Goal: Task Accomplishment & Management: Manage account settings

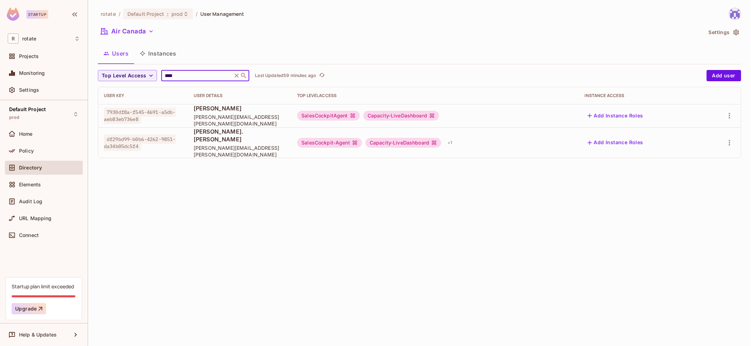
click at [361, 288] on div "rotate / Default Project : prod / User Management Air Canada Settings Users Ins…" at bounding box center [419, 173] width 663 height 346
click at [194, 74] on input "****" at bounding box center [196, 75] width 67 height 7
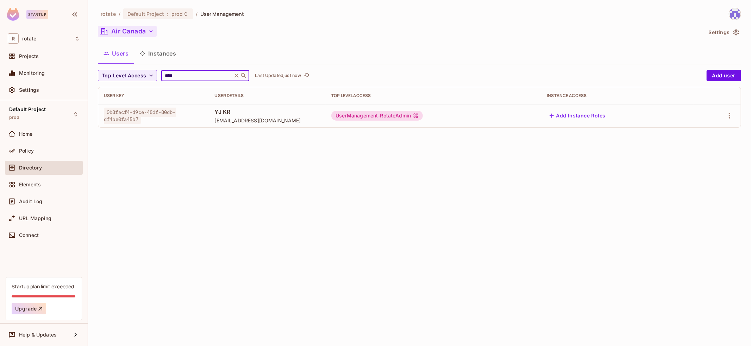
type input "****"
click at [149, 37] on button "Air Canada" at bounding box center [127, 31] width 59 height 11
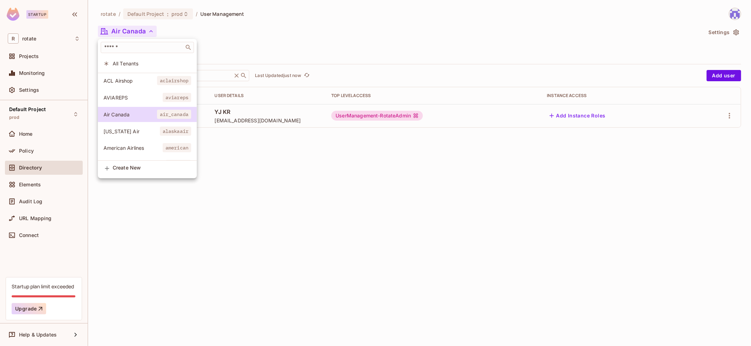
click at [151, 61] on span "All Tenants" at bounding box center [152, 63] width 78 height 7
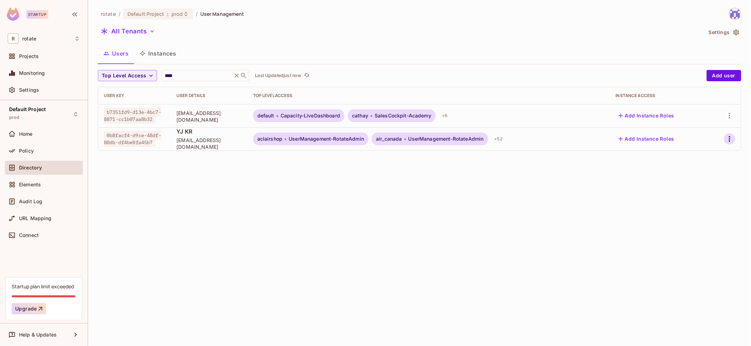
click at [731, 138] on icon "button" at bounding box center [729, 139] width 8 height 8
click at [700, 167] on div "Top Level Roles" at bounding box center [703, 170] width 38 height 7
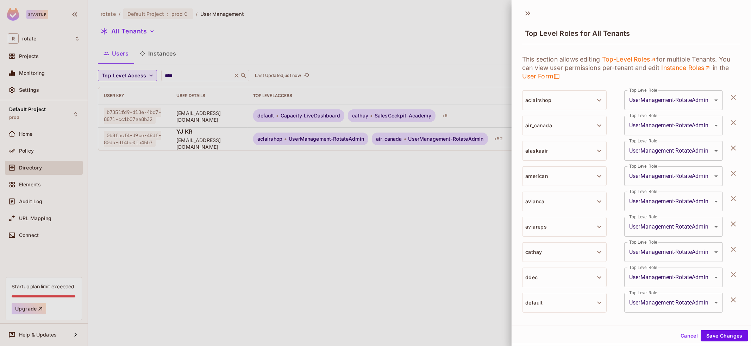
click at [734, 98] on icon "button" at bounding box center [733, 97] width 5 height 5
click at [734, 120] on icon "button" at bounding box center [733, 122] width 5 height 5
click at [734, 98] on icon "button" at bounding box center [733, 97] width 5 height 5
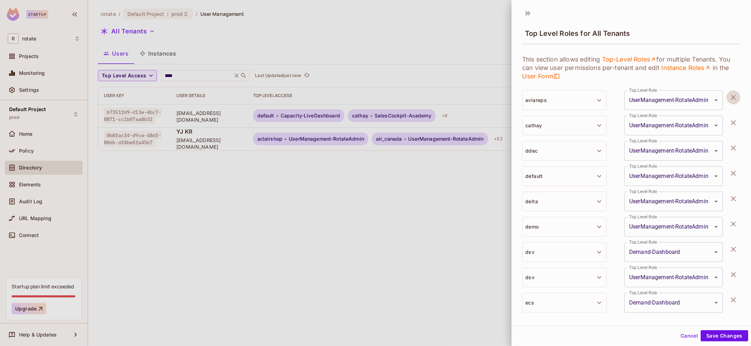
click at [734, 98] on icon "button" at bounding box center [733, 97] width 5 height 5
click at [734, 120] on icon "button" at bounding box center [733, 122] width 5 height 5
click at [734, 98] on icon "button" at bounding box center [733, 97] width 5 height 5
click at [734, 120] on icon "button" at bounding box center [733, 122] width 5 height 5
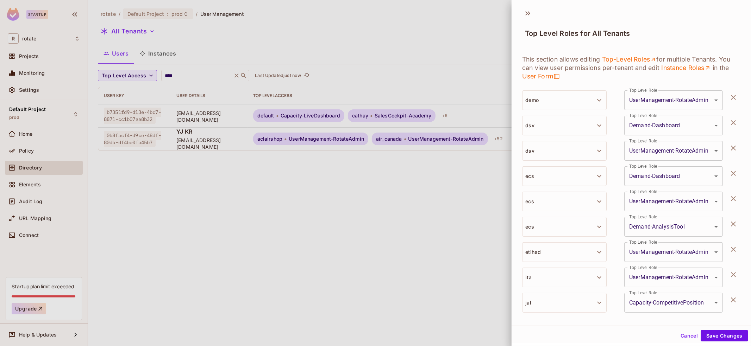
click at [734, 98] on icon "button" at bounding box center [733, 97] width 5 height 5
click at [734, 120] on icon "button" at bounding box center [733, 122] width 5 height 5
click at [734, 98] on icon "button" at bounding box center [733, 97] width 5 height 5
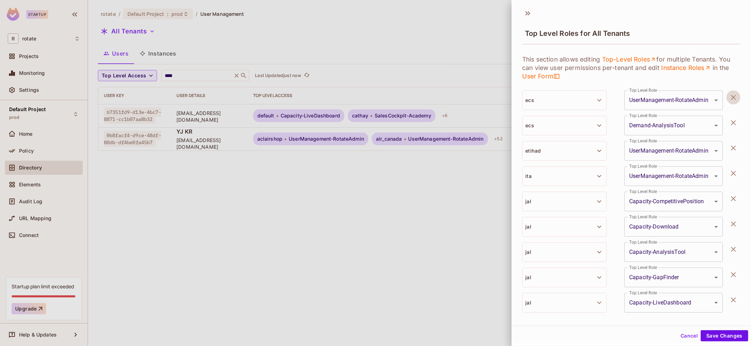
click at [734, 120] on icon "button" at bounding box center [733, 122] width 5 height 5
click at [734, 98] on icon "button" at bounding box center [733, 97] width 5 height 5
click at [734, 120] on icon "button" at bounding box center [733, 122] width 5 height 5
click at [734, 98] on icon "button" at bounding box center [733, 97] width 5 height 5
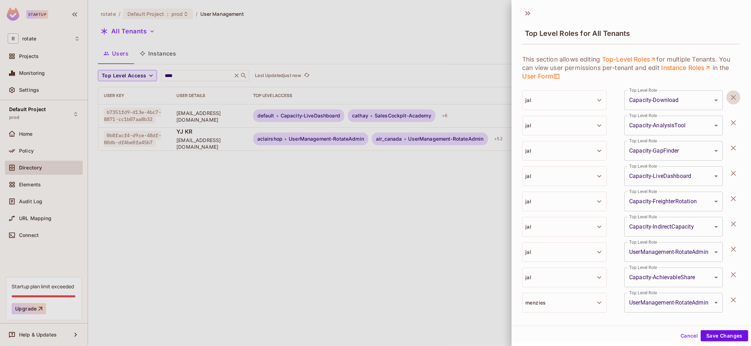
click at [734, 120] on icon "button" at bounding box center [733, 122] width 5 height 5
click at [734, 98] on icon "button" at bounding box center [733, 97] width 5 height 5
click at [734, 120] on icon "button" at bounding box center [733, 122] width 5 height 5
click at [734, 98] on icon "button" at bounding box center [733, 97] width 5 height 5
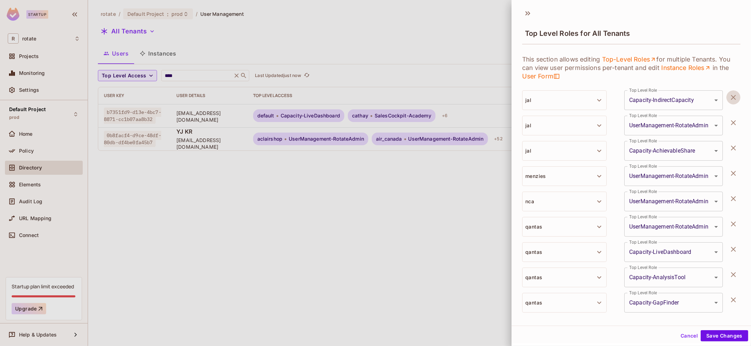
click at [734, 120] on icon "button" at bounding box center [733, 122] width 5 height 5
click at [734, 98] on icon "button" at bounding box center [733, 97] width 5 height 5
click at [734, 120] on icon "button" at bounding box center [733, 122] width 5 height 5
click at [734, 98] on icon "button" at bounding box center [733, 97] width 5 height 5
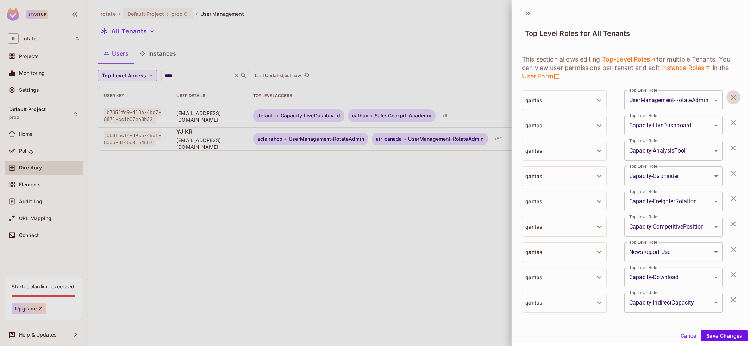
click at [734, 120] on icon "button" at bounding box center [733, 122] width 5 height 5
click at [734, 98] on icon "button" at bounding box center [733, 97] width 5 height 5
click at [734, 120] on icon "button" at bounding box center [733, 122] width 5 height 5
click at [734, 98] on icon "button" at bounding box center [733, 97] width 5 height 5
click at [734, 120] on icon "button" at bounding box center [733, 122] width 5 height 5
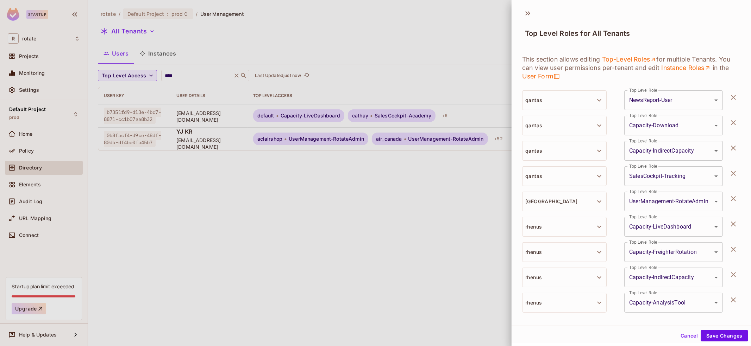
click at [734, 98] on icon "button" at bounding box center [733, 97] width 5 height 5
click at [734, 120] on icon "button" at bounding box center [733, 122] width 5 height 5
click at [734, 98] on icon "button" at bounding box center [733, 97] width 5 height 5
click at [734, 120] on icon "button" at bounding box center [733, 122] width 5 height 5
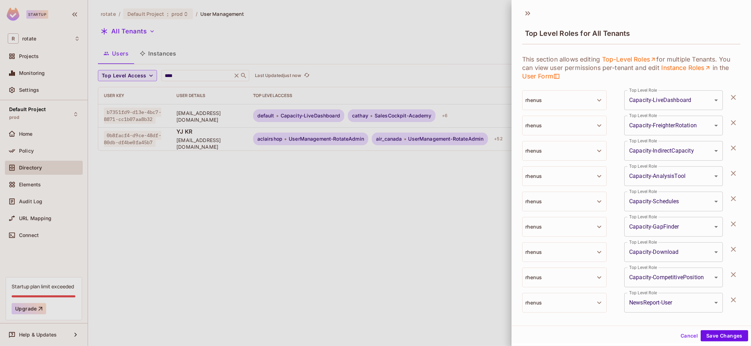
click at [734, 98] on icon "button" at bounding box center [733, 97] width 5 height 5
click at [734, 120] on icon "button" at bounding box center [733, 122] width 5 height 5
click at [734, 98] on icon "button" at bounding box center [733, 97] width 5 height 5
click at [734, 120] on icon "button" at bounding box center [733, 122] width 5 height 5
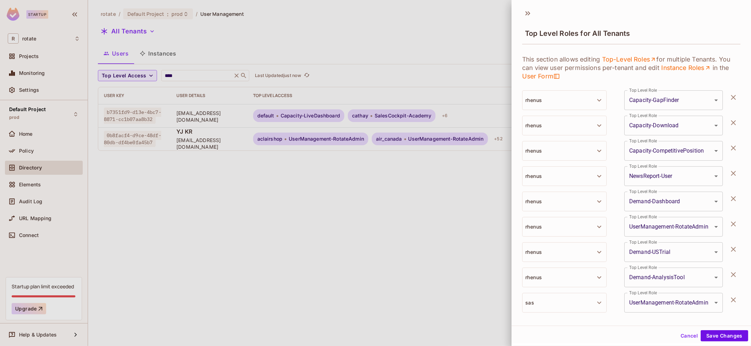
click at [734, 98] on icon "button" at bounding box center [733, 97] width 5 height 5
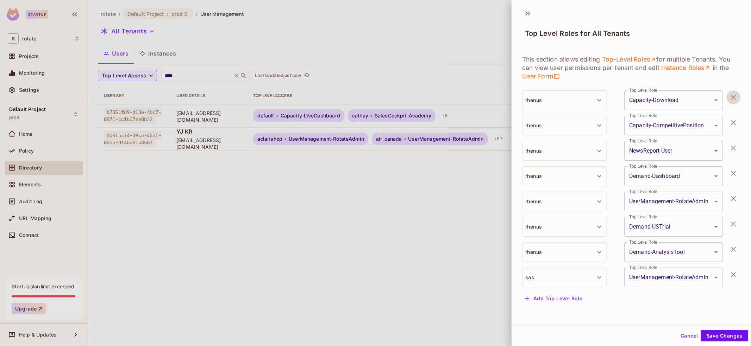
click at [734, 98] on icon "button" at bounding box center [733, 97] width 5 height 5
click at [734, 120] on icon "button" at bounding box center [733, 122] width 5 height 5
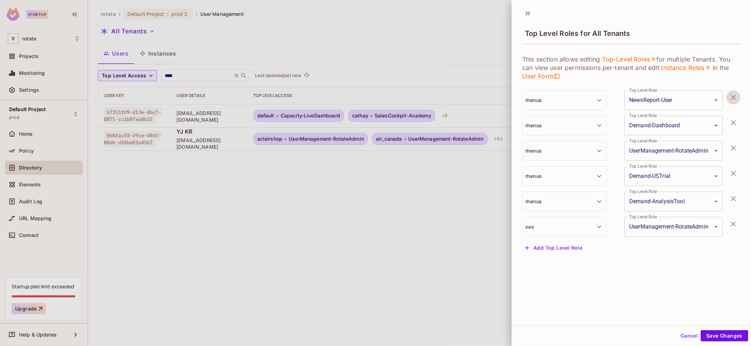
click at [734, 98] on icon "button" at bounding box center [733, 97] width 5 height 5
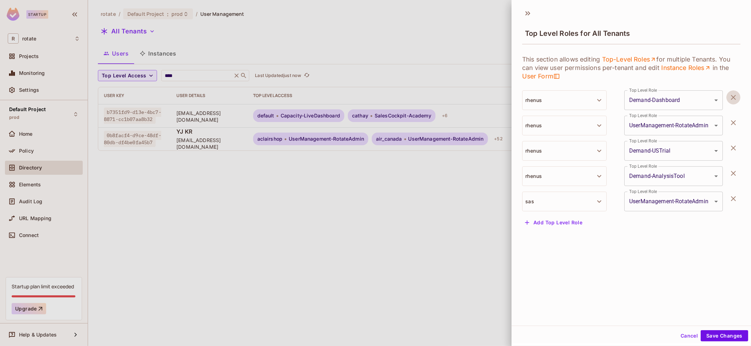
click at [734, 98] on icon "button" at bounding box center [733, 97] width 5 height 5
click at [734, 120] on icon "button" at bounding box center [733, 122] width 5 height 5
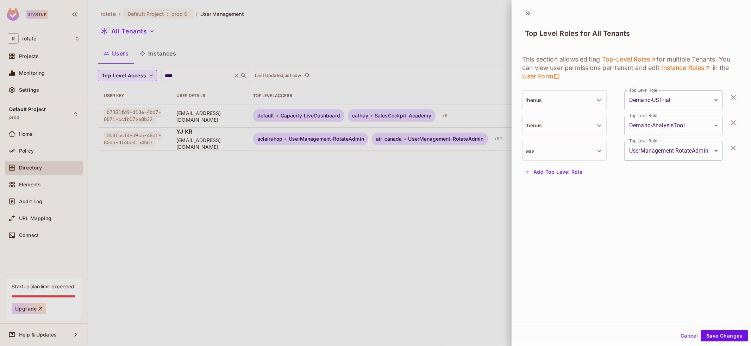
click at [734, 98] on icon "button" at bounding box center [733, 97] width 5 height 5
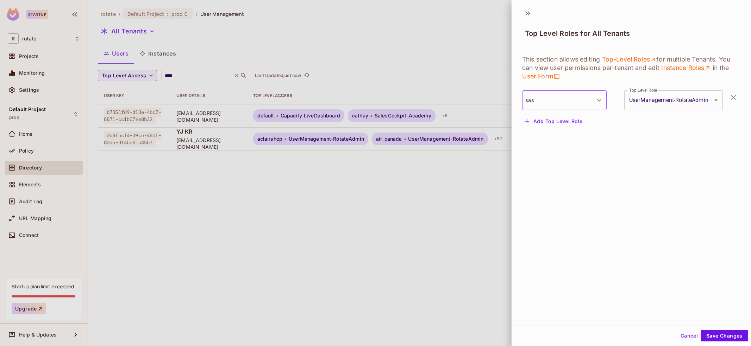
click at [562, 96] on button "sas" at bounding box center [564, 100] width 84 height 20
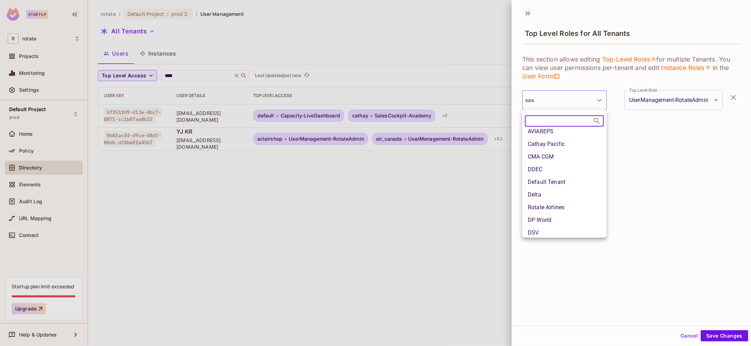
scroll to position [69, 0]
click at [576, 181] on li "Default Tenant" at bounding box center [564, 181] width 84 height 13
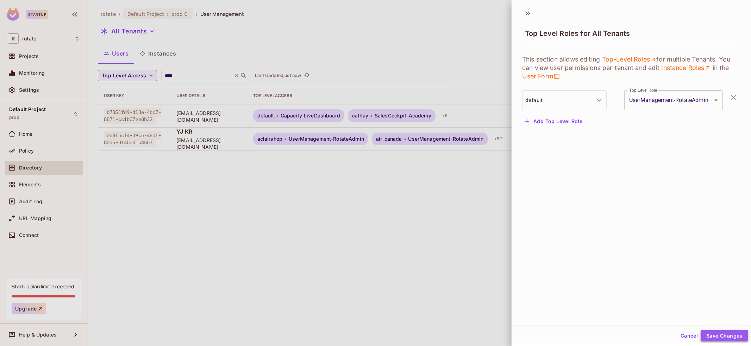
click at [715, 336] on button "Save Changes" at bounding box center [724, 335] width 48 height 11
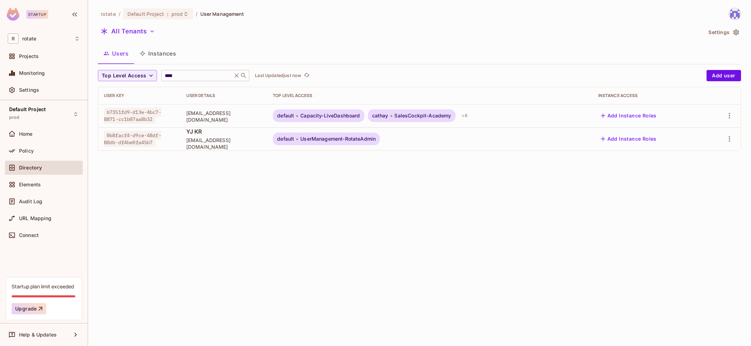
click at [191, 74] on input "****" at bounding box center [196, 75] width 67 height 7
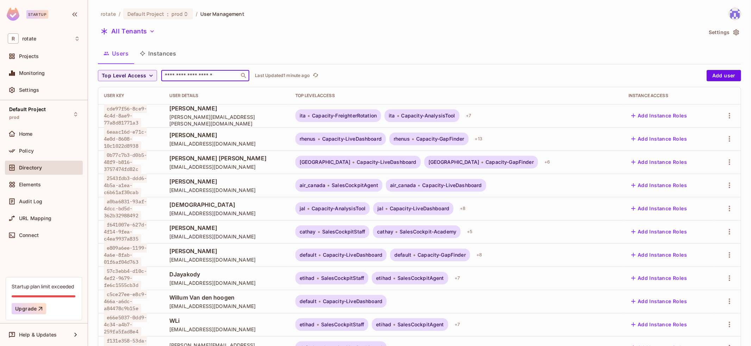
click at [209, 76] on input "text" at bounding box center [200, 75] width 74 height 7
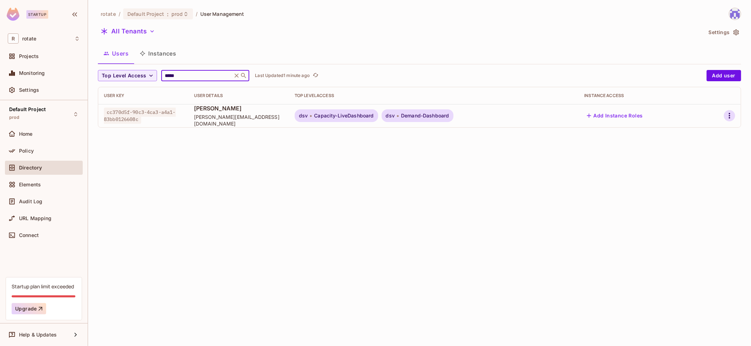
type input "*****"
click at [726, 112] on icon "button" at bounding box center [729, 116] width 8 height 8
click at [700, 147] on div "Top Level Roles" at bounding box center [703, 147] width 38 height 7
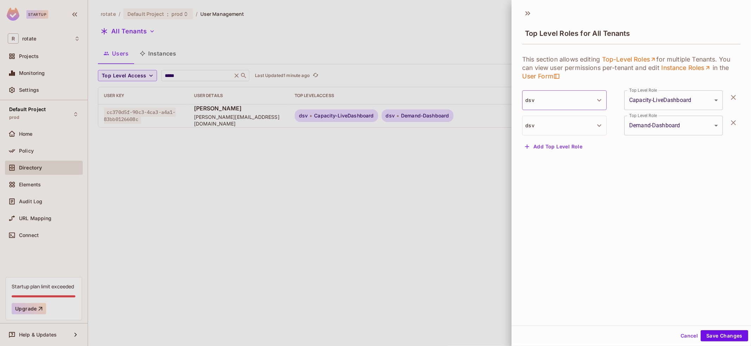
click at [564, 102] on button "dsv" at bounding box center [564, 100] width 84 height 20
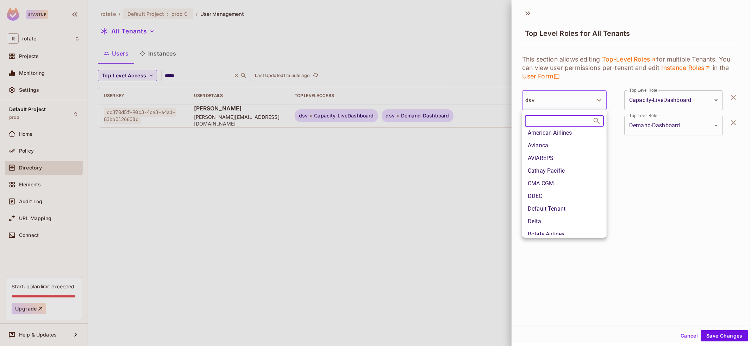
scroll to position [43, 0]
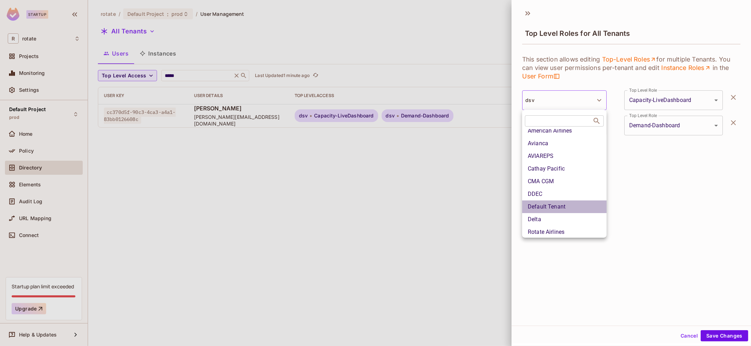
click at [552, 204] on li "Default Tenant" at bounding box center [564, 207] width 84 height 13
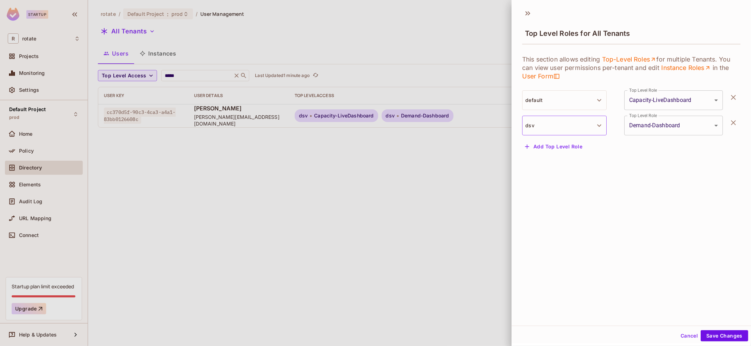
click at [585, 126] on button "dsv" at bounding box center [564, 126] width 84 height 20
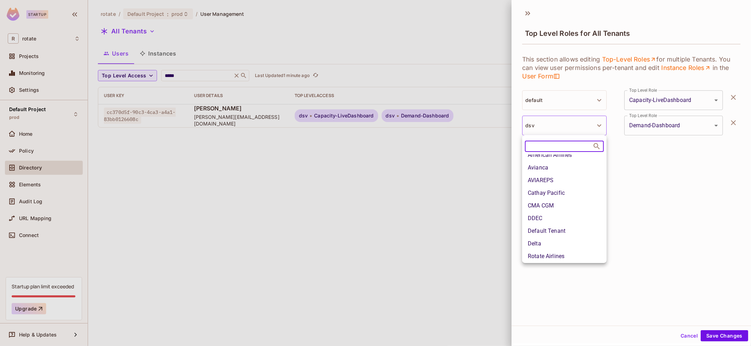
scroll to position [65, 0]
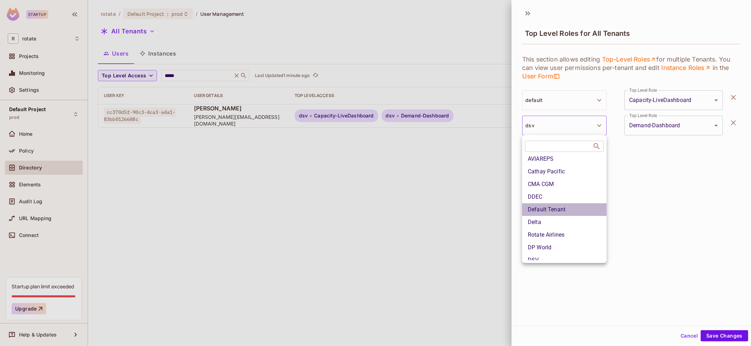
click at [576, 207] on li "Default Tenant" at bounding box center [564, 209] width 84 height 13
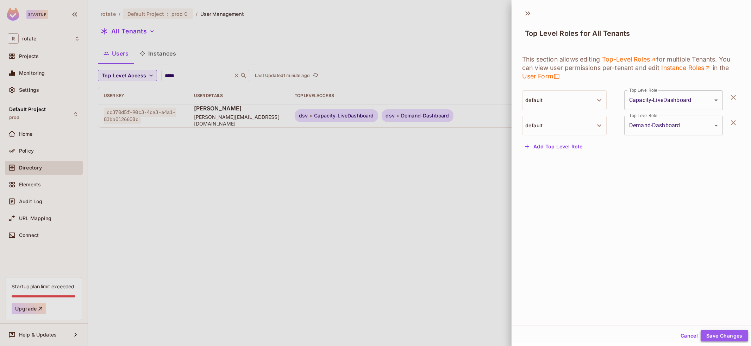
click at [713, 335] on button "Save Changes" at bounding box center [724, 335] width 48 height 11
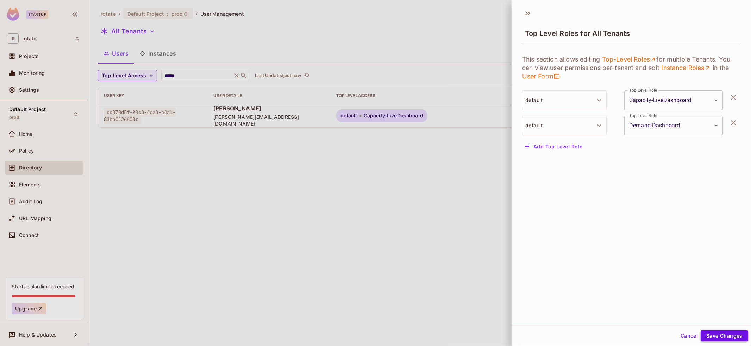
click at [713, 335] on button "Save Changes" at bounding box center [724, 335] width 48 height 11
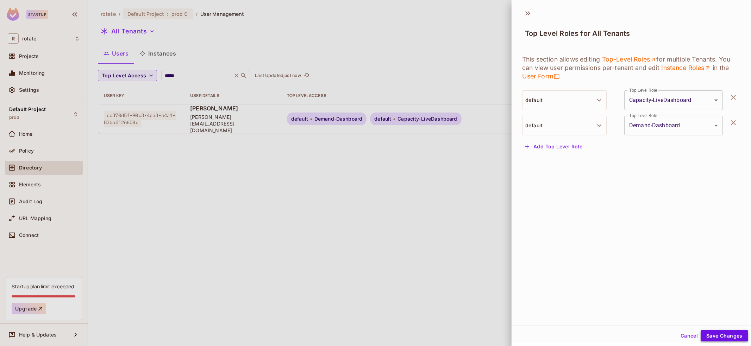
click at [720, 335] on button "Save Changes" at bounding box center [724, 335] width 48 height 11
click at [689, 336] on button "Cancel" at bounding box center [688, 335] width 23 height 11
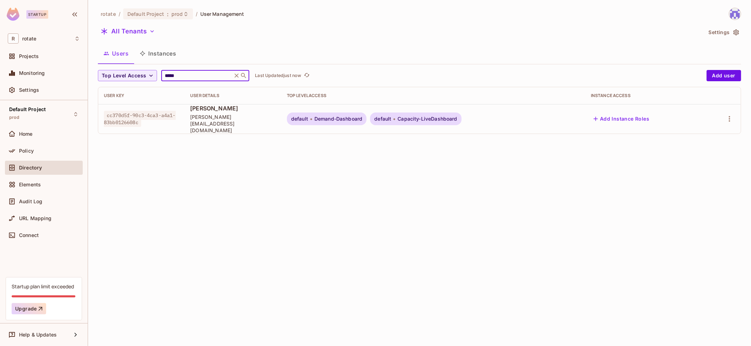
click at [191, 75] on input "*****" at bounding box center [196, 75] width 67 height 7
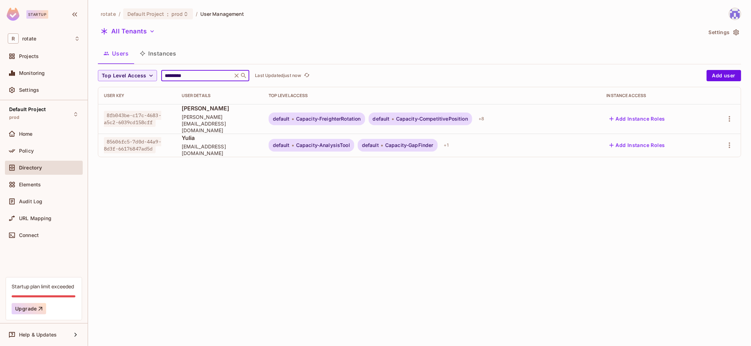
type input "*********"
click at [723, 119] on div at bounding box center [724, 118] width 22 height 11
click at [726, 115] on icon "button" at bounding box center [729, 119] width 8 height 8
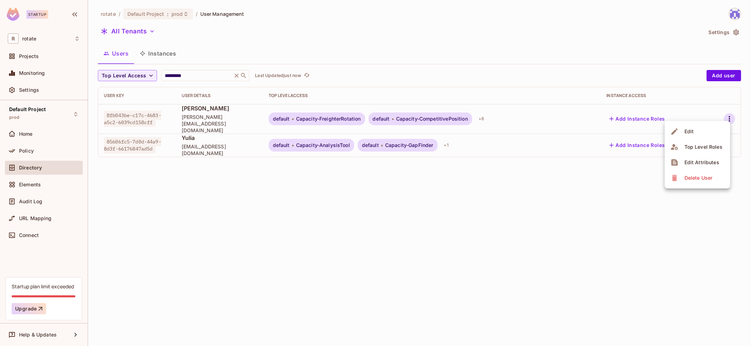
click at [702, 143] on span "Top Level Roles" at bounding box center [703, 146] width 42 height 11
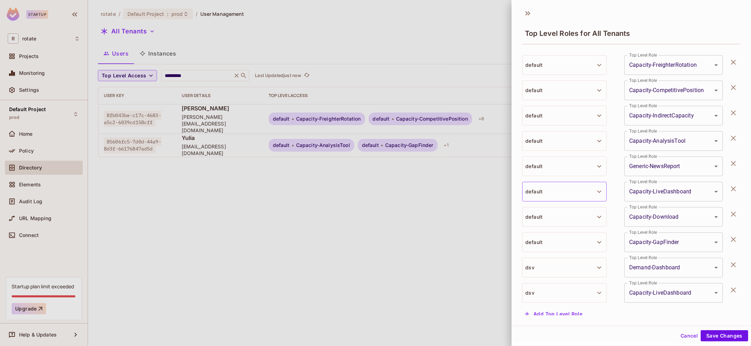
scroll to position [39, 0]
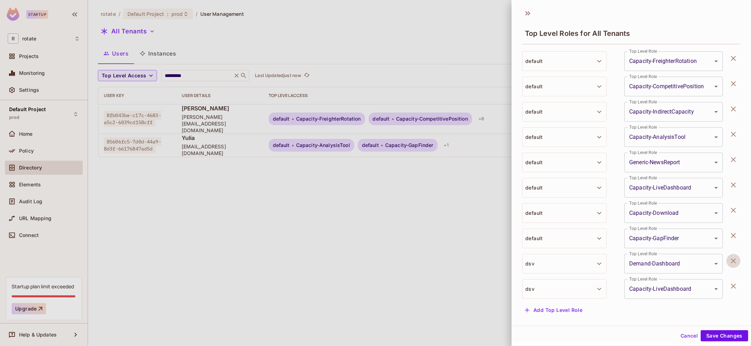
click at [734, 261] on icon "button" at bounding box center [733, 261] width 8 height 8
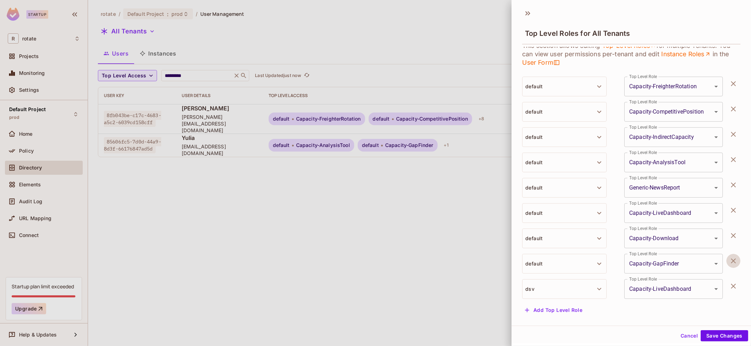
click at [734, 261] on icon "button" at bounding box center [733, 261] width 8 height 8
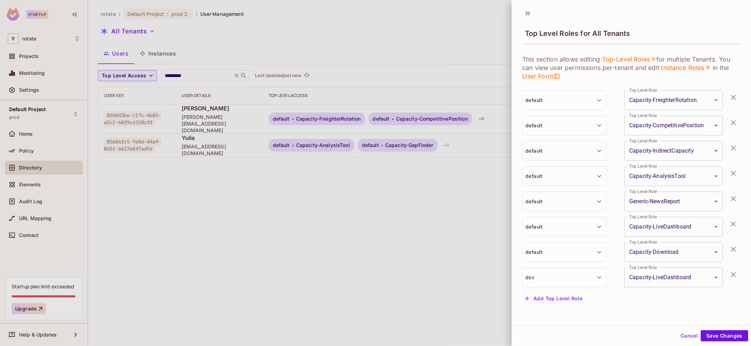
click at [694, 340] on button "Cancel" at bounding box center [688, 335] width 23 height 11
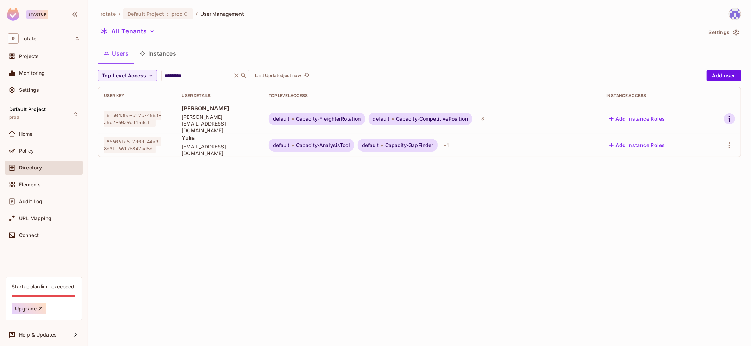
click at [728, 118] on icon "button" at bounding box center [729, 119] width 8 height 8
click at [711, 146] on div "Top Level Roles" at bounding box center [703, 147] width 38 height 7
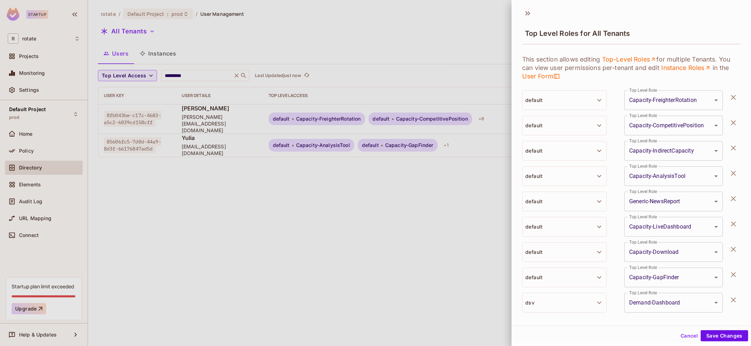
scroll to position [39, 0]
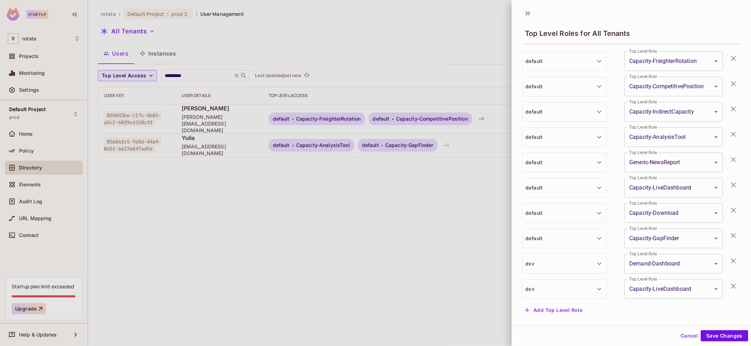
click at [735, 263] on icon "button" at bounding box center [733, 261] width 5 height 5
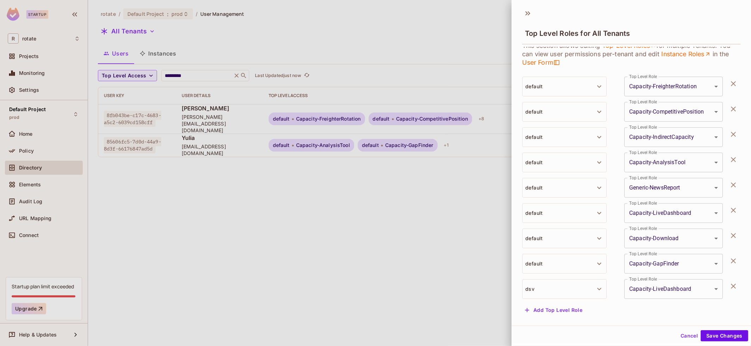
click at [736, 292] on button "button" at bounding box center [733, 286] width 14 height 14
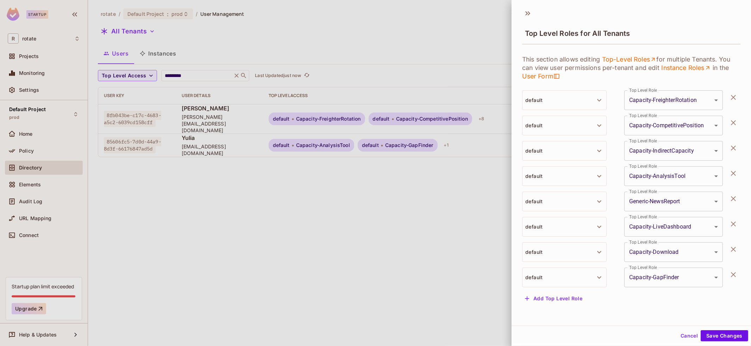
scroll to position [0, 0]
click at [721, 336] on button "Save Changes" at bounding box center [724, 335] width 48 height 11
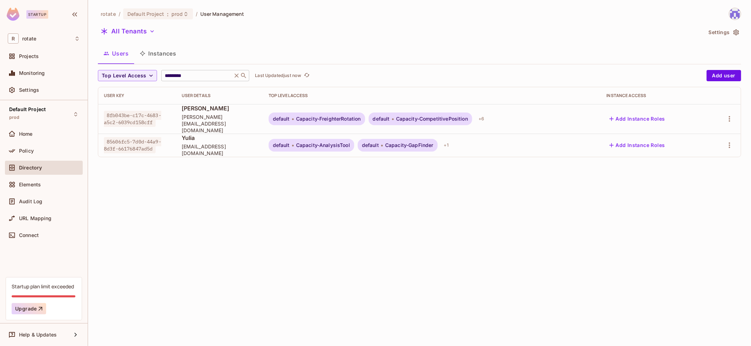
click at [204, 76] on input "*********" at bounding box center [196, 75] width 67 height 7
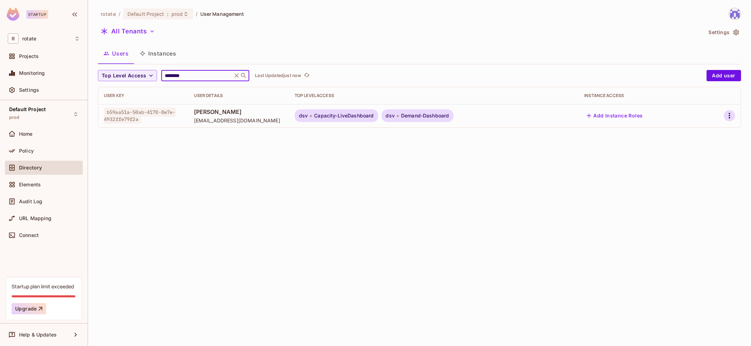
type input "********"
click at [729, 115] on icon "button" at bounding box center [728, 116] width 1 height 6
click at [705, 145] on div "Top Level Roles" at bounding box center [703, 147] width 38 height 7
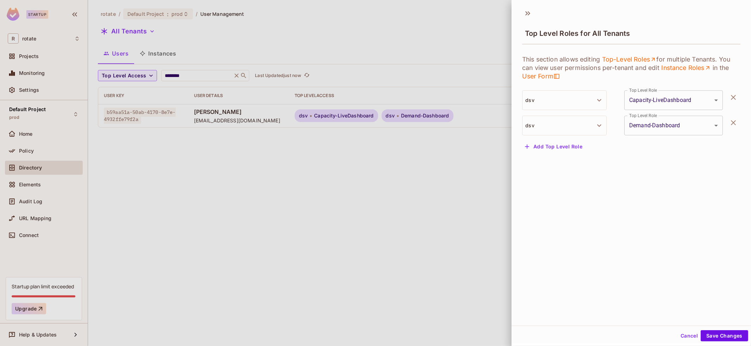
click at [703, 101] on body "**********" at bounding box center [375, 173] width 751 height 346
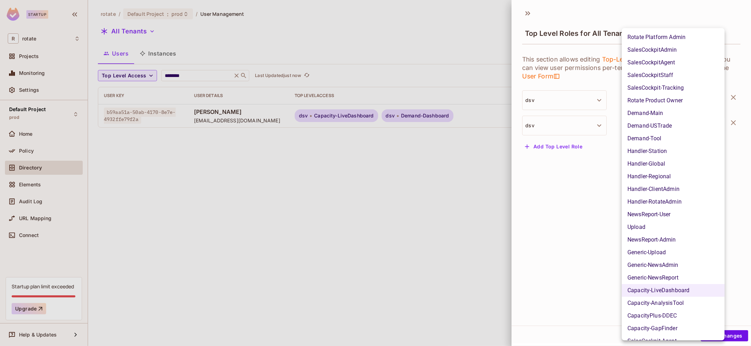
click at [532, 246] on div at bounding box center [375, 173] width 751 height 346
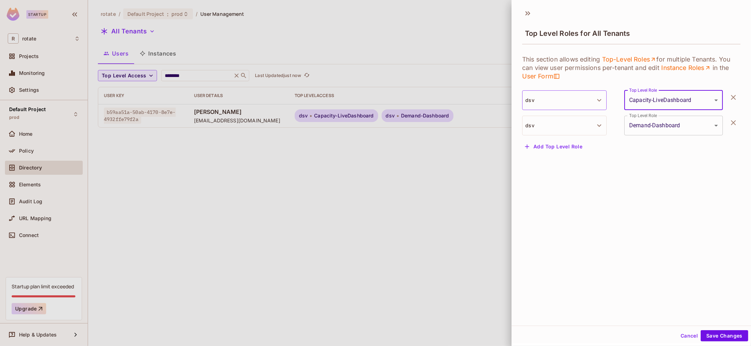
click at [586, 99] on button "dsv" at bounding box center [564, 100] width 84 height 20
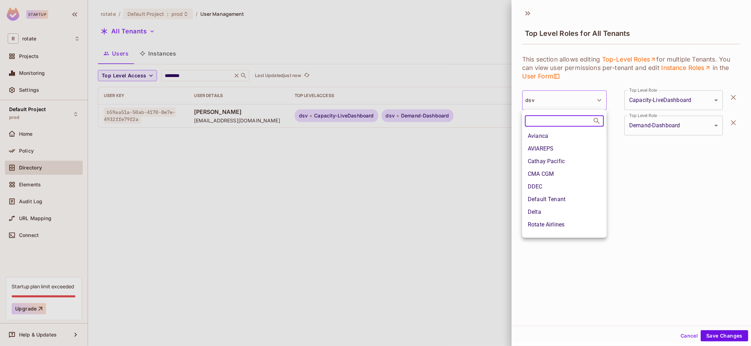
scroll to position [51, 0]
click at [566, 196] on li "Default Tenant" at bounding box center [564, 198] width 84 height 13
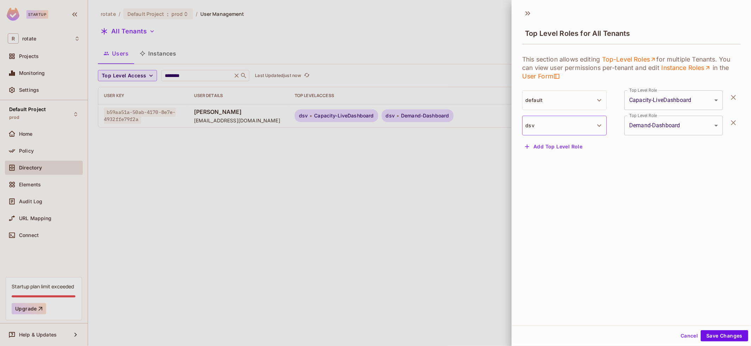
click at [590, 124] on button "dsv" at bounding box center [564, 126] width 84 height 20
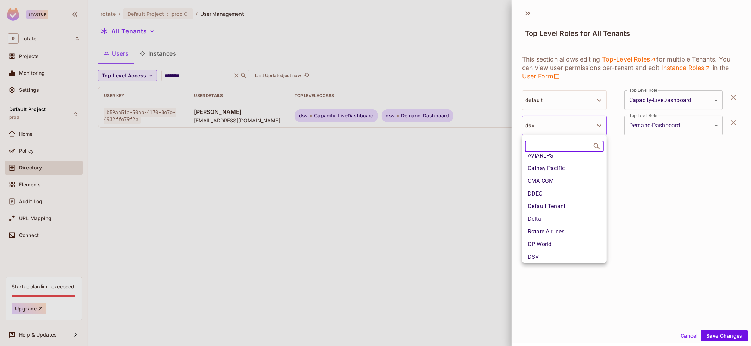
scroll to position [71, 0]
click at [569, 205] on li "Default Tenant" at bounding box center [564, 204] width 84 height 13
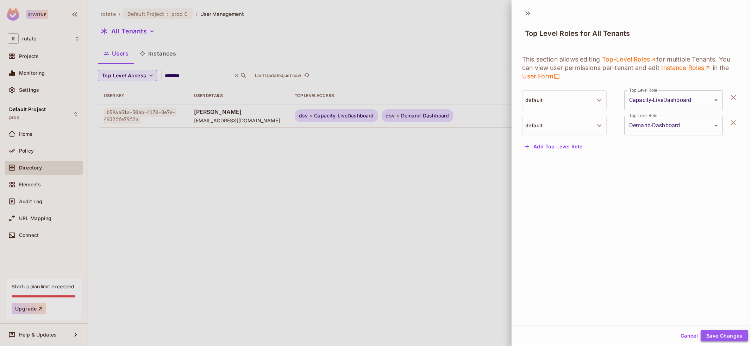
click at [729, 335] on button "Save Changes" at bounding box center [724, 335] width 48 height 11
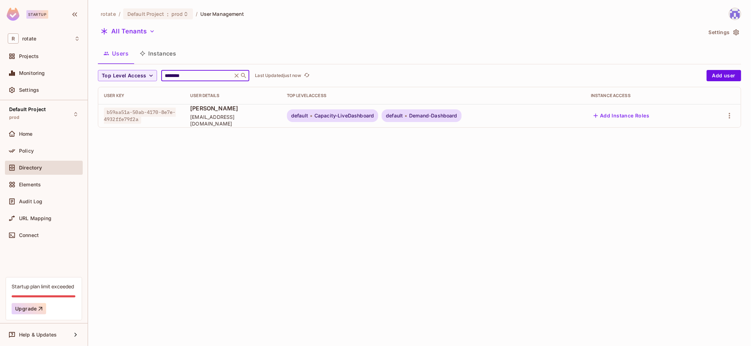
click at [194, 72] on input "********" at bounding box center [196, 75] width 67 height 7
click at [731, 112] on icon "button" at bounding box center [729, 116] width 8 height 8
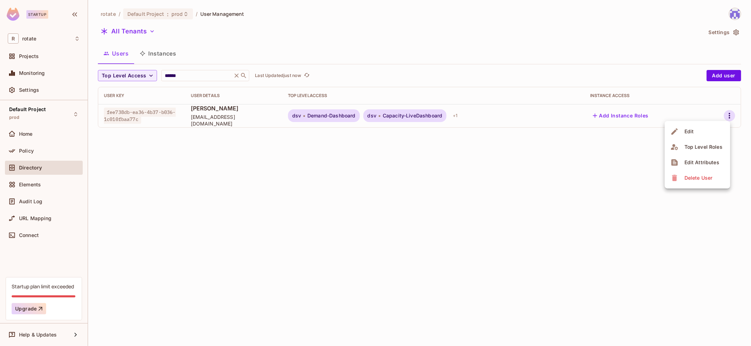
click at [707, 146] on div "Top Level Roles" at bounding box center [703, 147] width 38 height 7
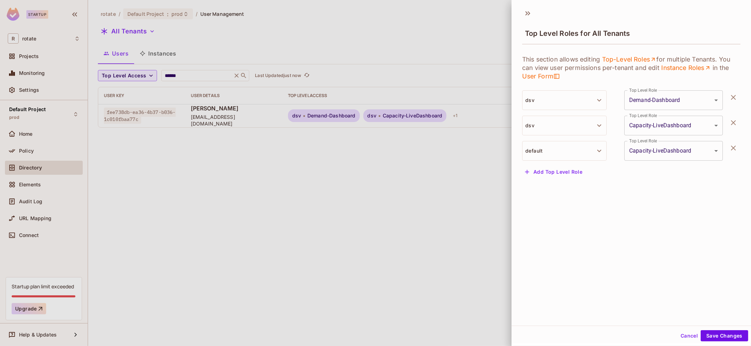
click at [736, 99] on icon "button" at bounding box center [733, 97] width 8 height 8
click at [734, 97] on icon "button" at bounding box center [733, 97] width 8 height 8
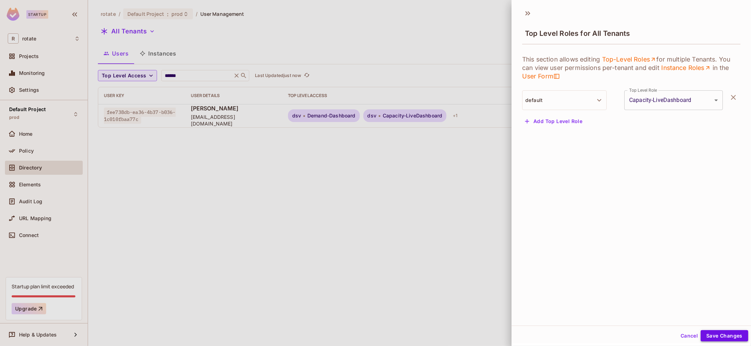
click at [727, 334] on button "Save Changes" at bounding box center [724, 335] width 48 height 11
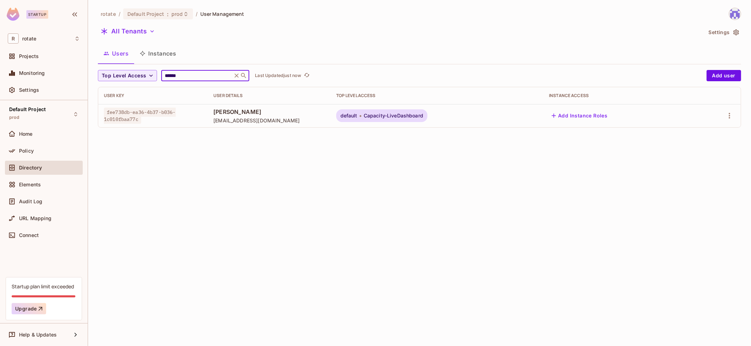
click at [198, 77] on input "******" at bounding box center [196, 75] width 67 height 7
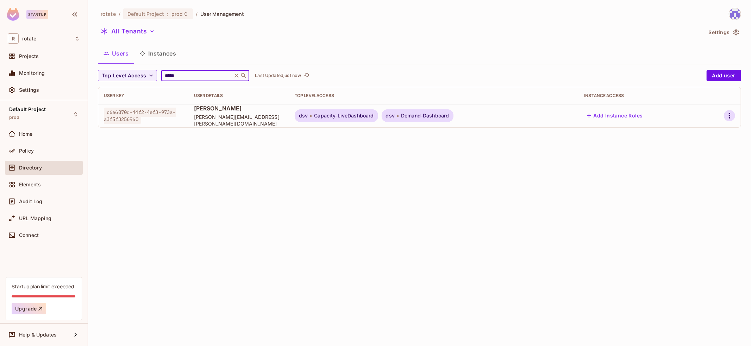
type input "*****"
click at [729, 115] on icon "button" at bounding box center [728, 116] width 1 height 6
click at [710, 147] on div "Top Level Roles" at bounding box center [703, 147] width 38 height 7
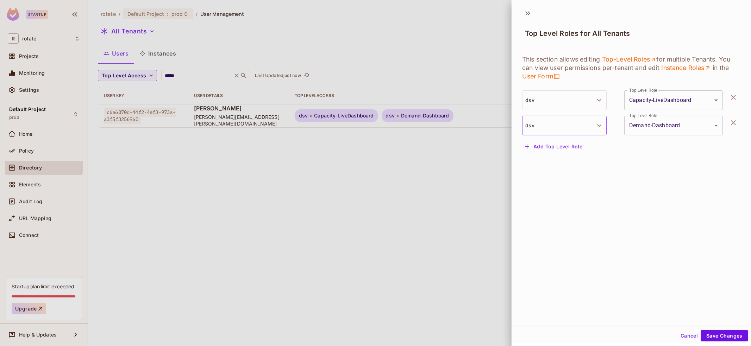
click at [589, 132] on button "dsv" at bounding box center [564, 126] width 84 height 20
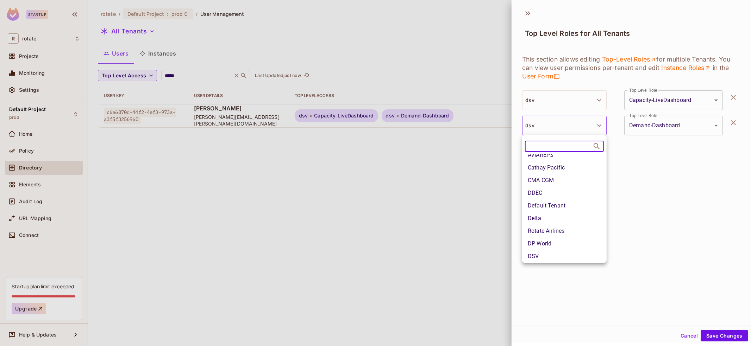
scroll to position [70, 0]
click at [569, 209] on li "Default Tenant" at bounding box center [564, 205] width 84 height 13
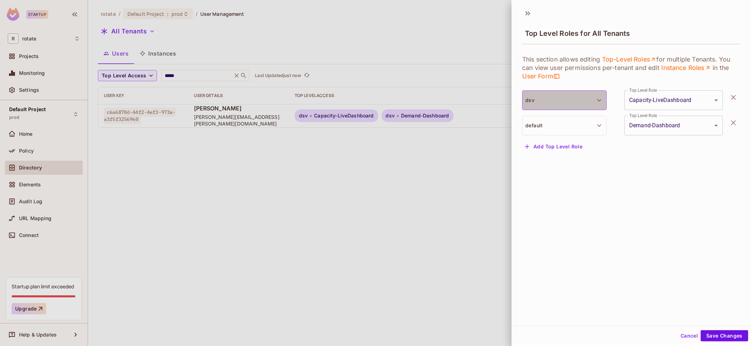
click at [585, 98] on button "dsv" at bounding box center [564, 100] width 84 height 20
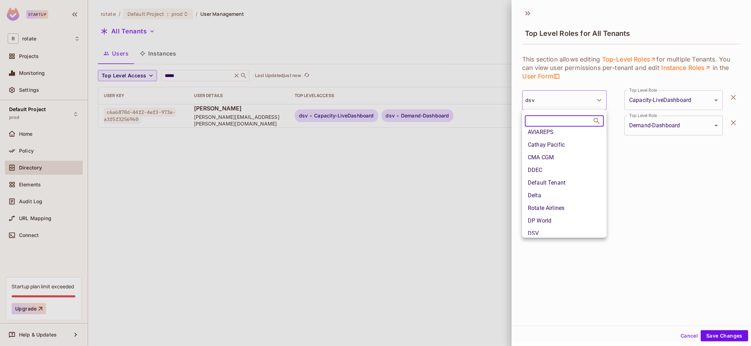
scroll to position [68, 0]
click at [574, 182] on li "Default Tenant" at bounding box center [564, 182] width 84 height 13
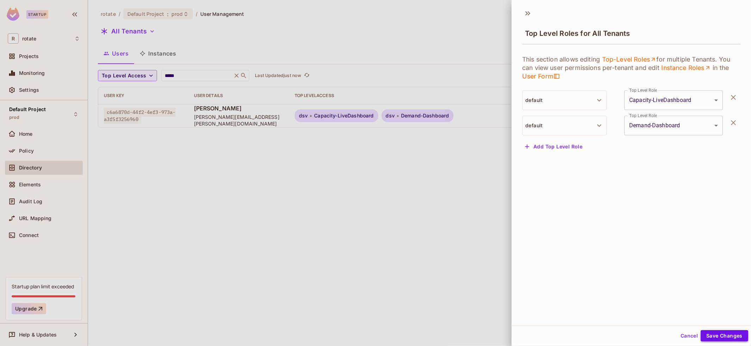
click at [722, 338] on button "Save Changes" at bounding box center [724, 335] width 48 height 11
